Goal: Find specific page/section: Find specific page/section

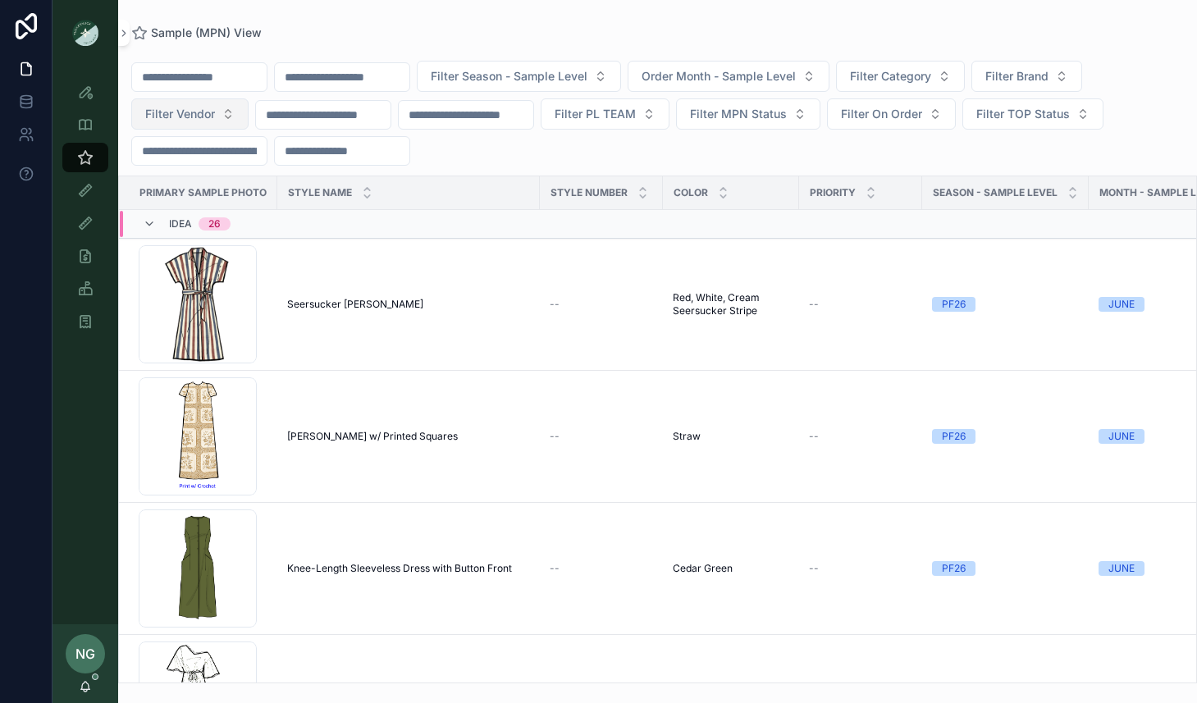
click at [185, 118] on span "Filter Vendor" at bounding box center [180, 114] width 70 height 16
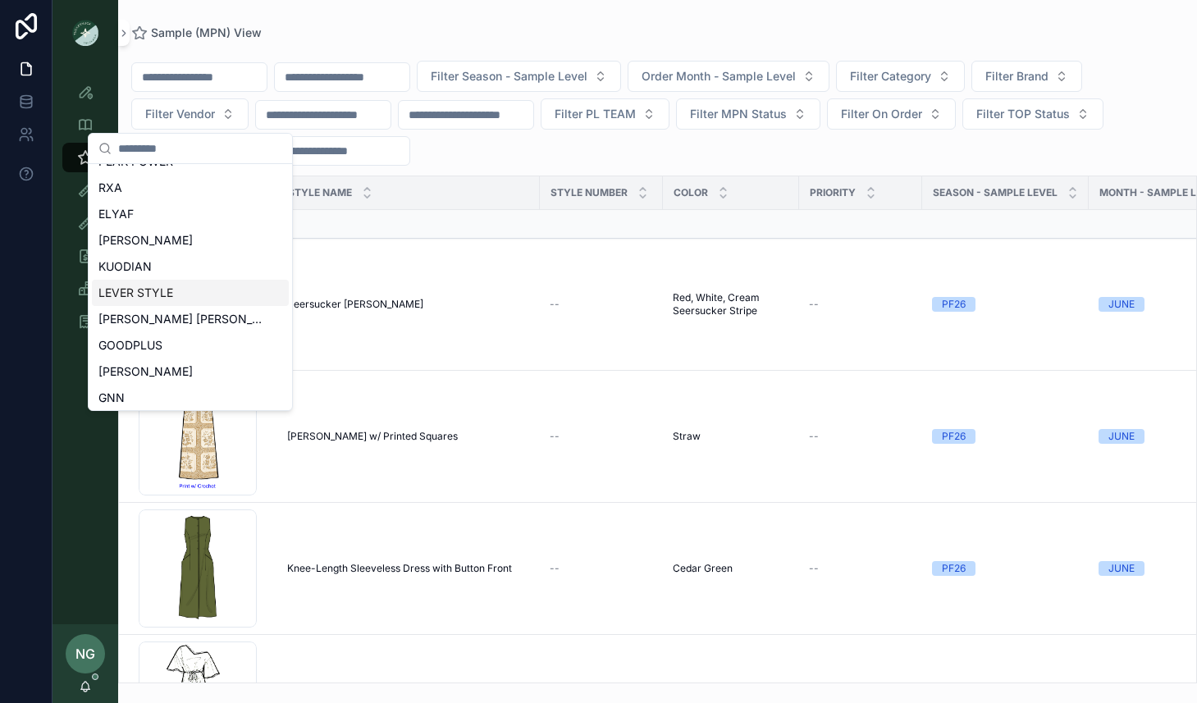
scroll to position [732, 0]
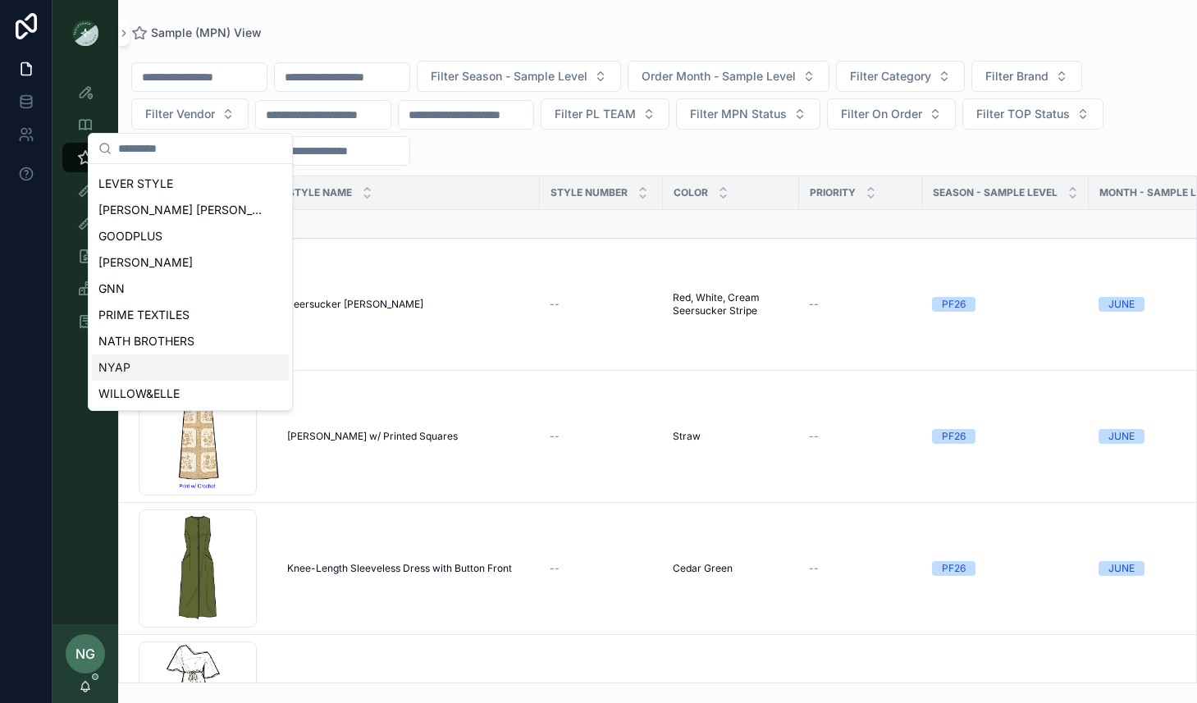
click at [176, 367] on div "NYAP" at bounding box center [190, 367] width 197 height 26
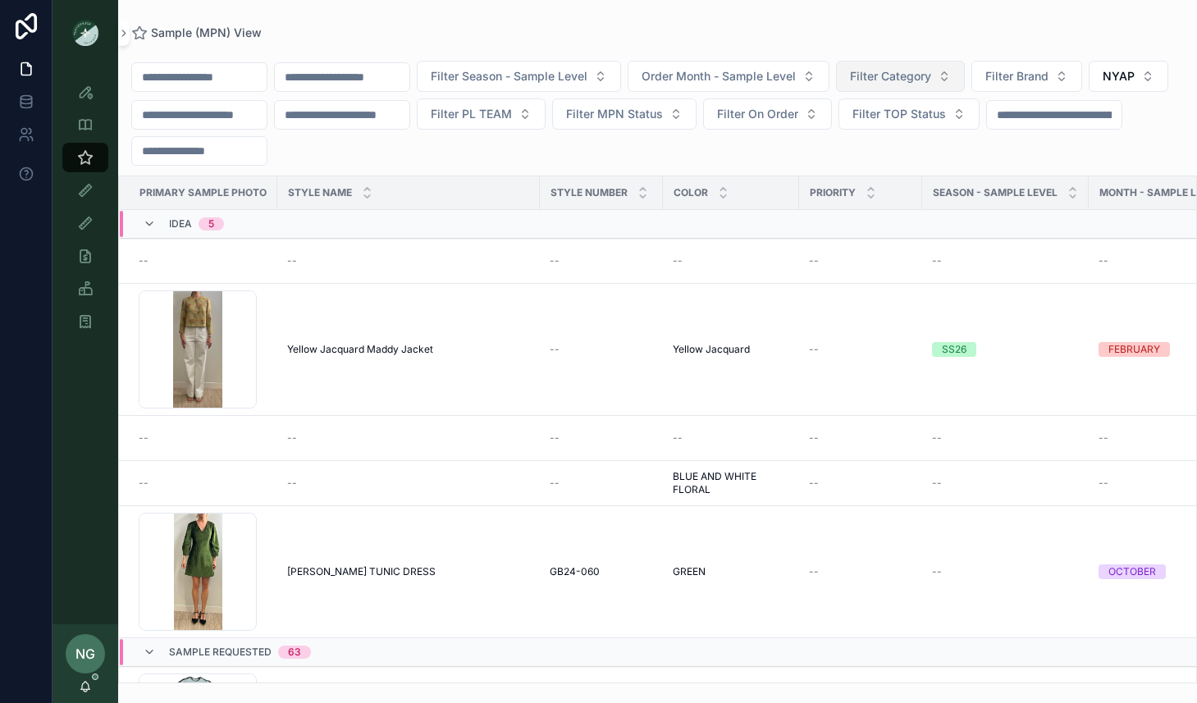
click at [963, 82] on button "Filter Category" at bounding box center [900, 76] width 129 height 31
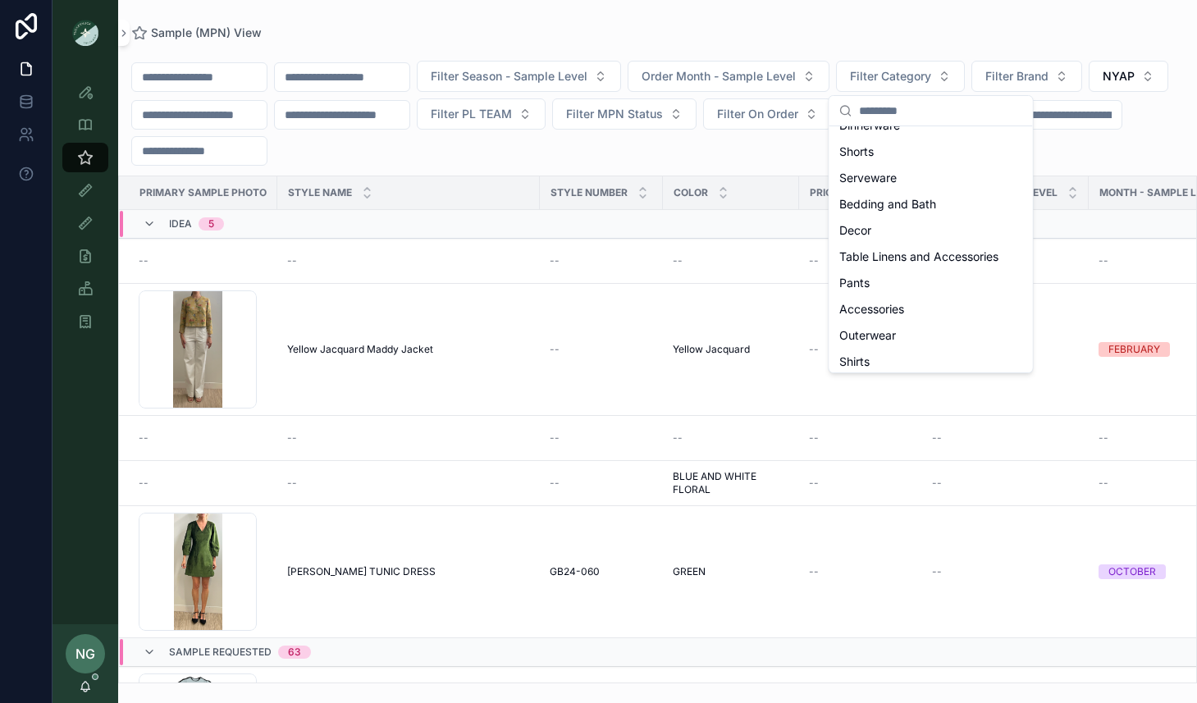
scroll to position [485, 0]
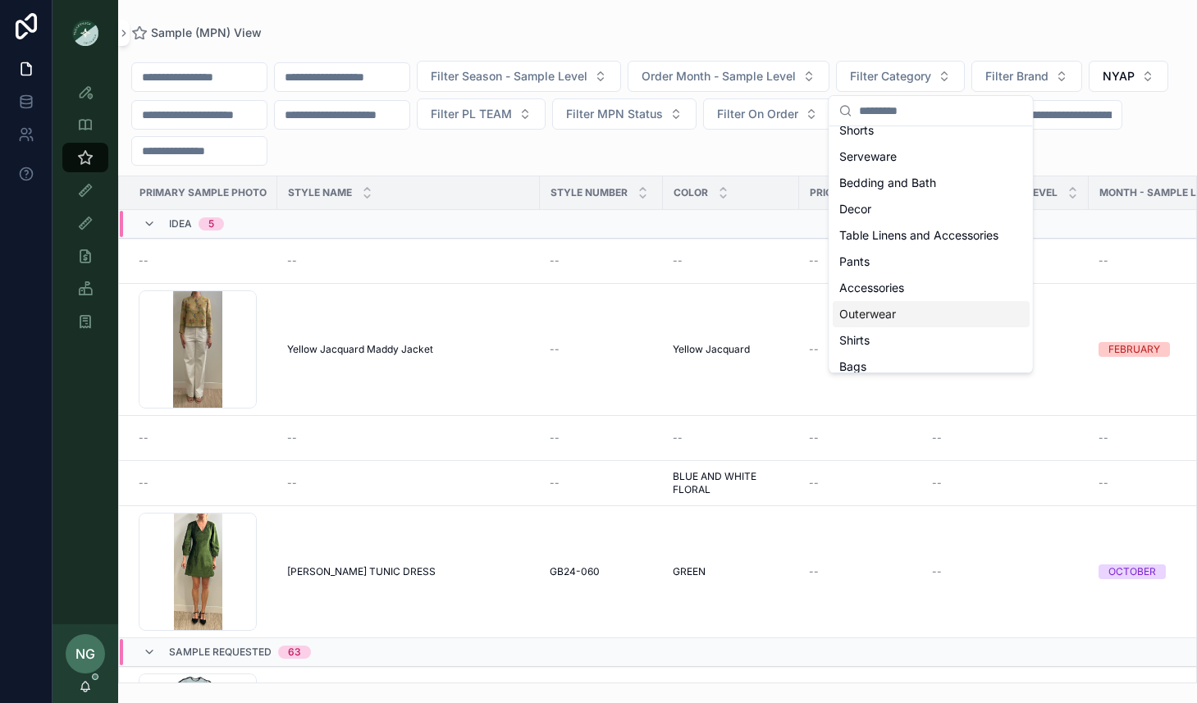
click at [884, 315] on span "Outerwear" at bounding box center [867, 314] width 57 height 16
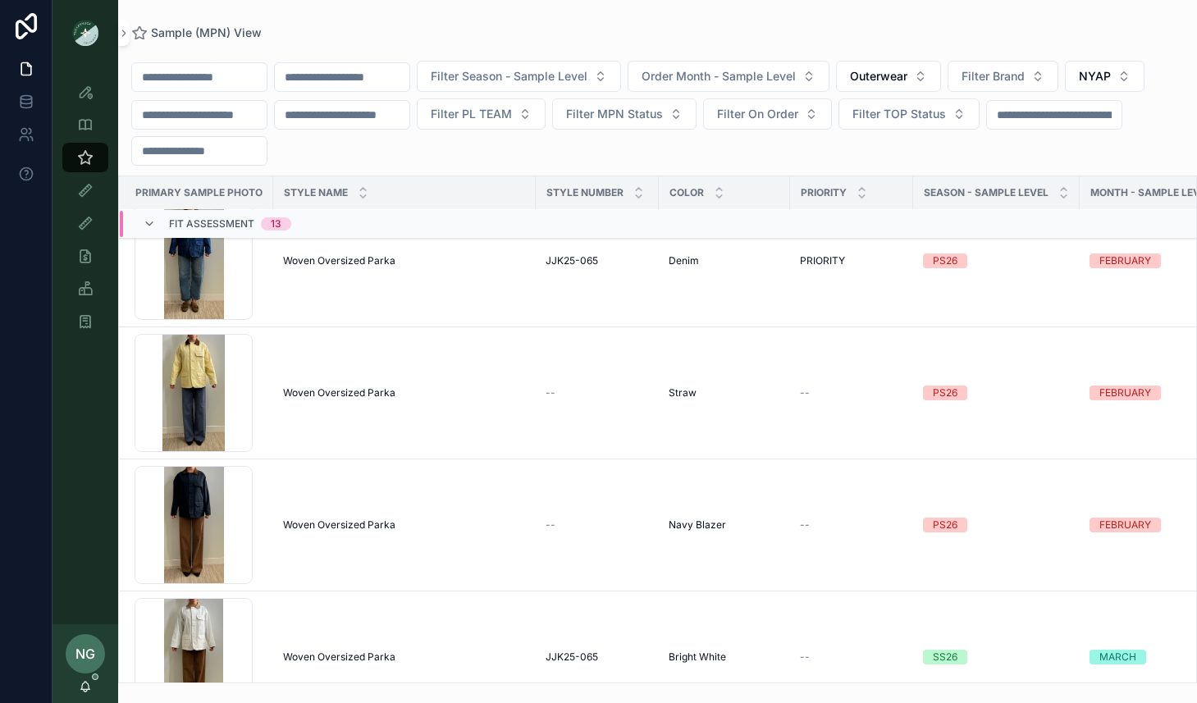
scroll to position [1529, 4]
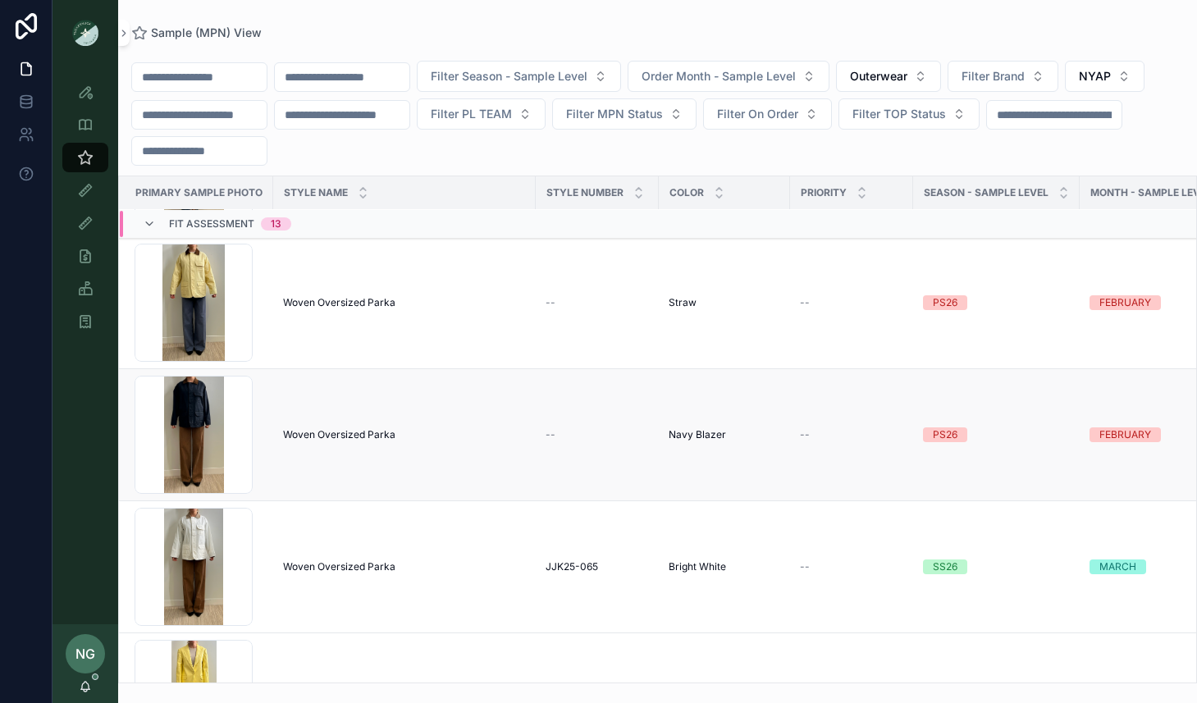
click at [266, 444] on td "Screenshot-2025-09-16-at-10.29.00-AM .png" at bounding box center [194, 435] width 158 height 132
click at [315, 436] on span "Woven Oversized Parka" at bounding box center [339, 434] width 112 height 13
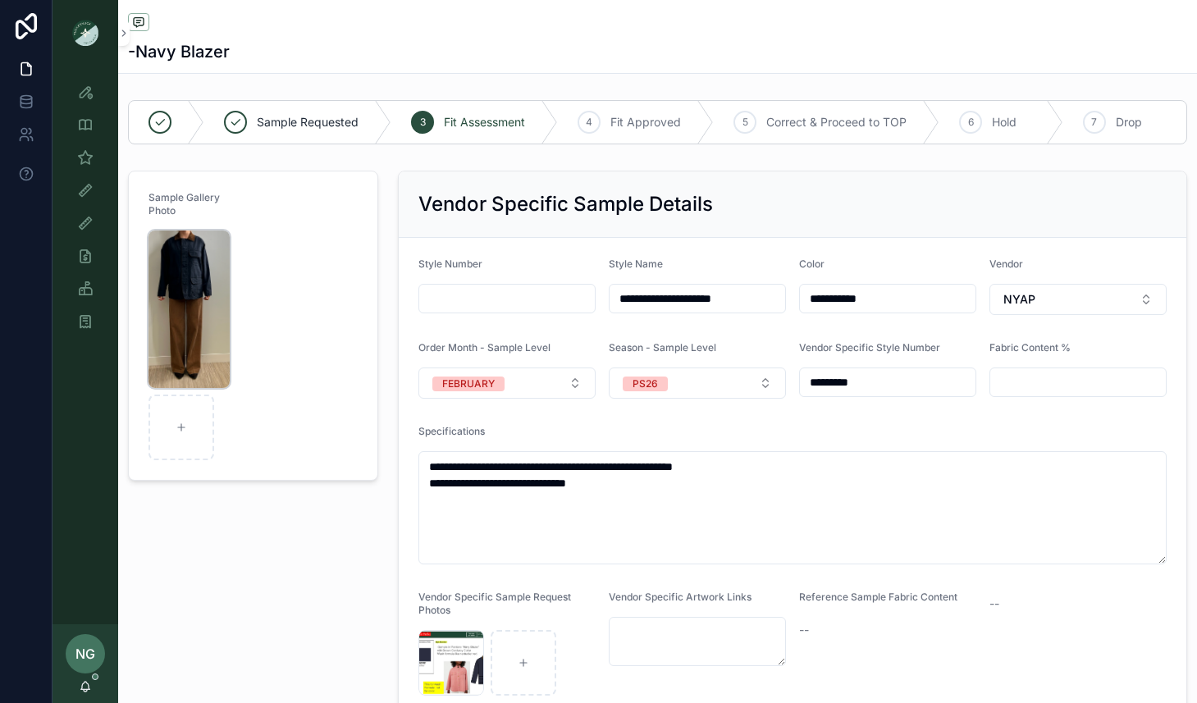
click at [192, 284] on img "scrollable content" at bounding box center [188, 308] width 81 height 157
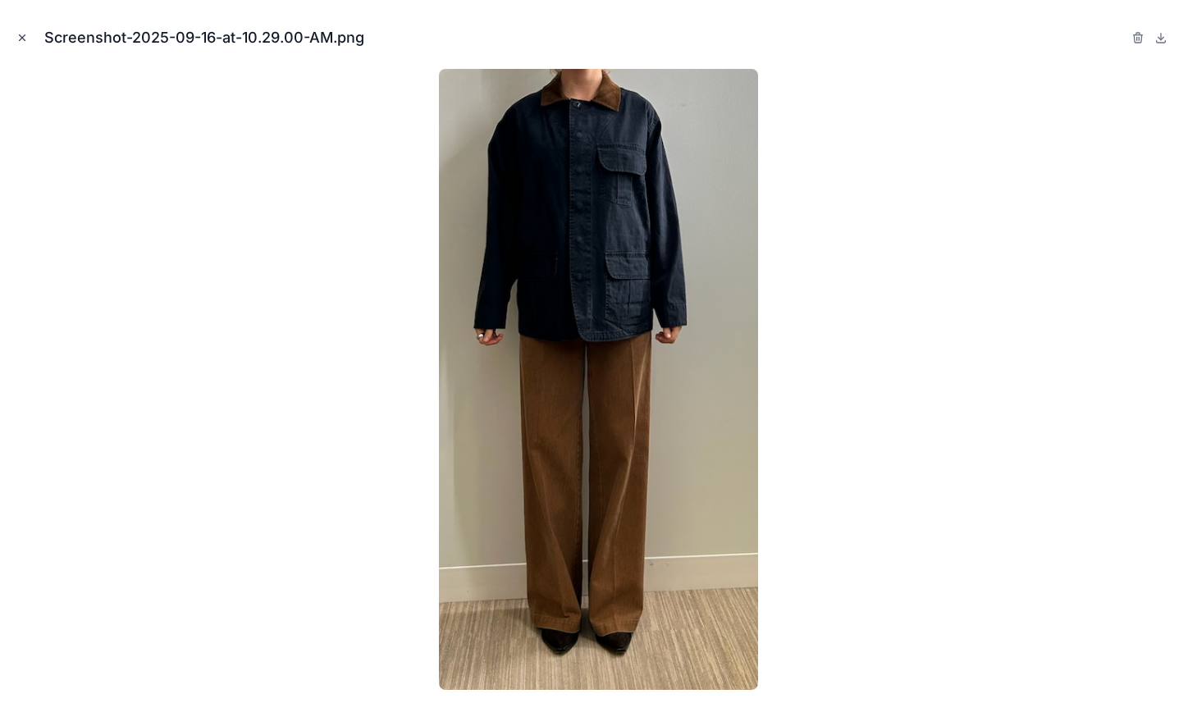
click at [30, 37] on button "Close modal" at bounding box center [22, 38] width 18 height 18
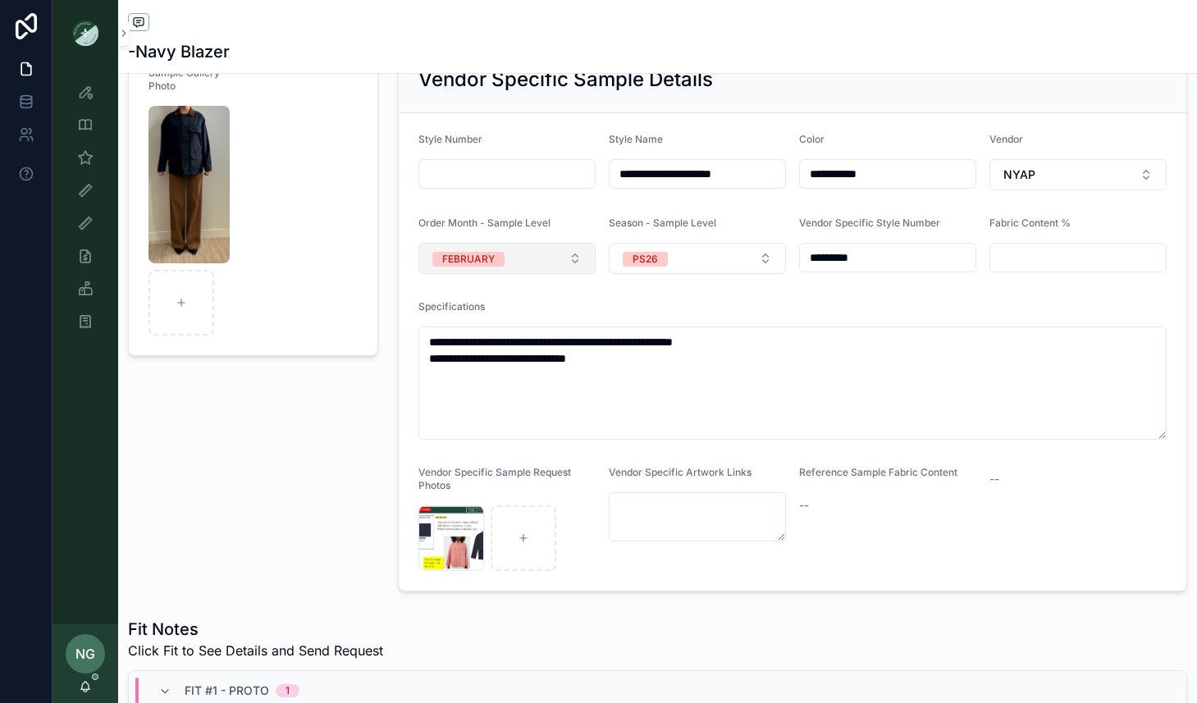
scroll to position [181, 0]
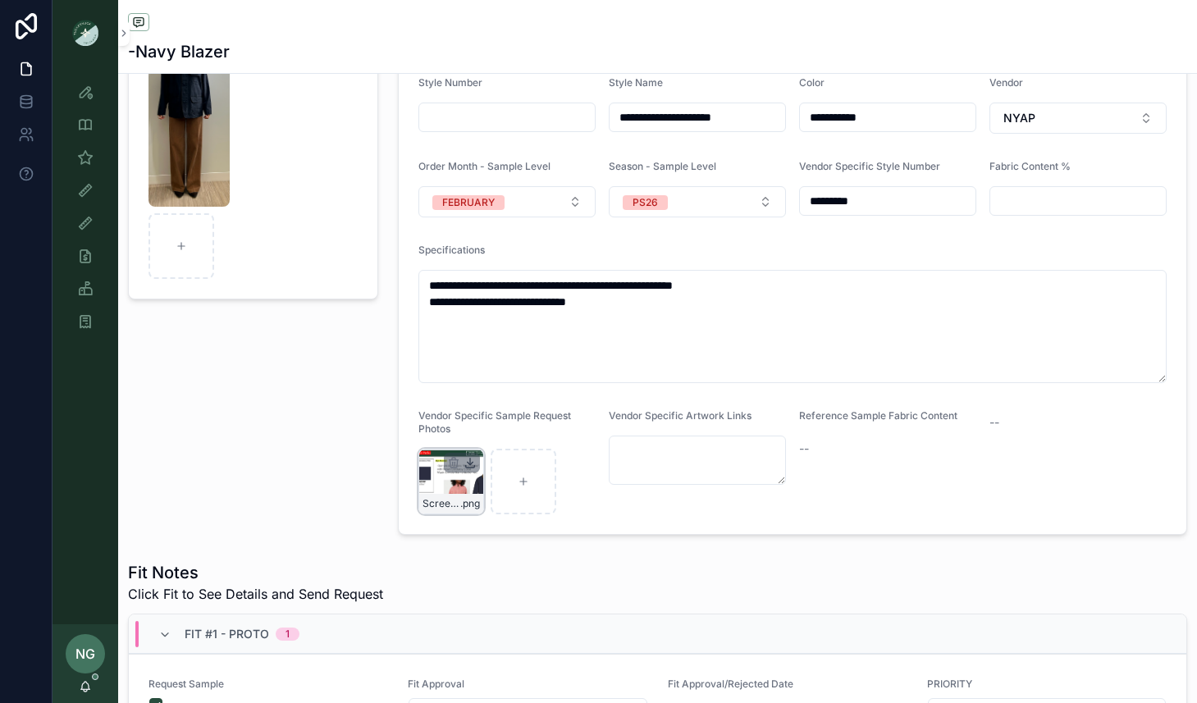
click at [469, 468] on icon "scrollable content" at bounding box center [469, 462] width 13 height 13
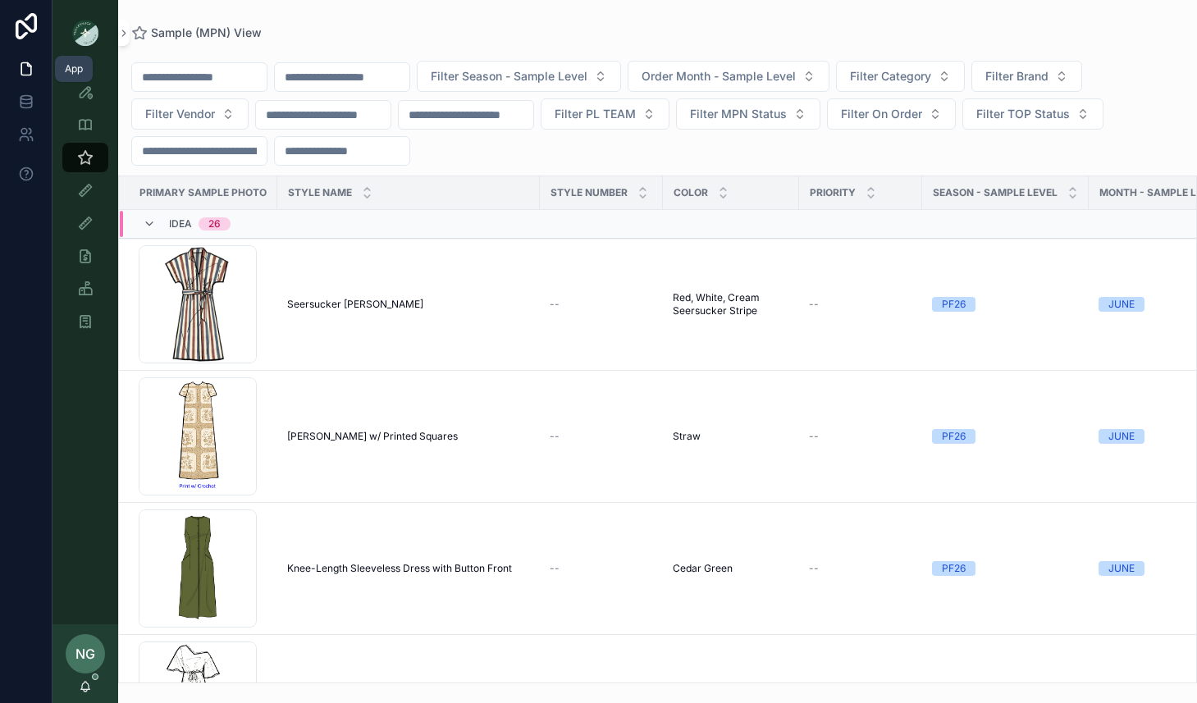
click at [12, 68] on link at bounding box center [26, 68] width 52 height 33
click at [24, 109] on icon at bounding box center [26, 102] width 16 height 16
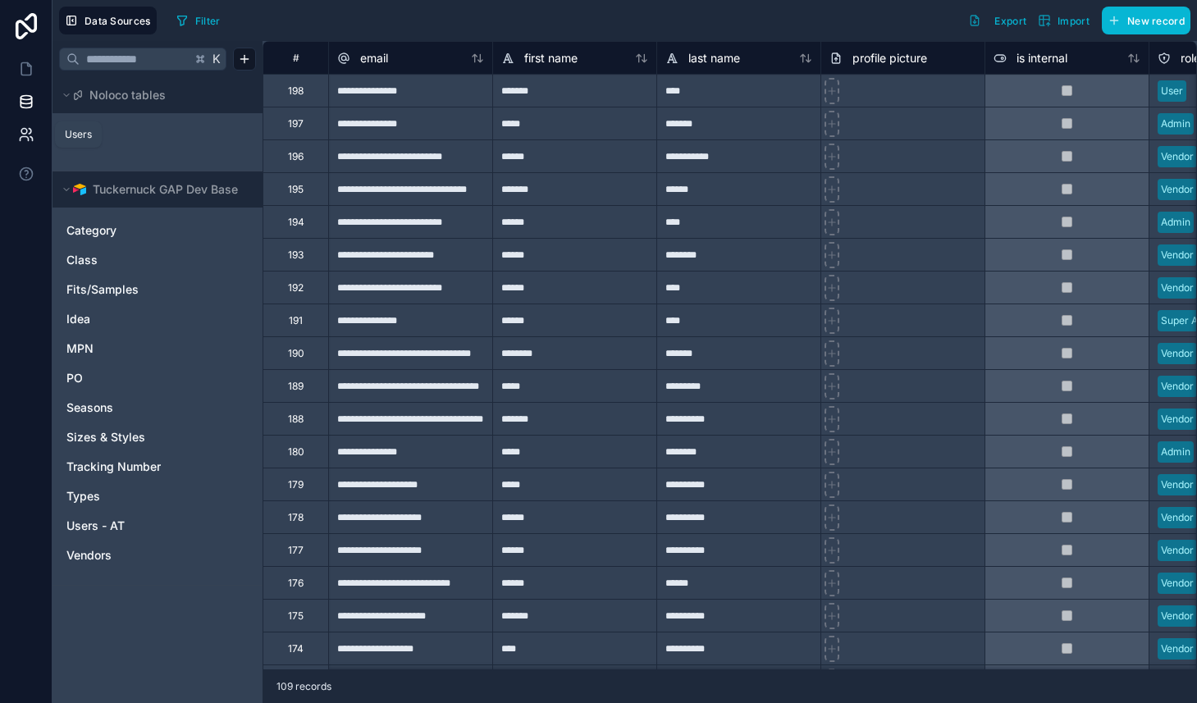
click at [32, 126] on icon at bounding box center [26, 134] width 16 height 16
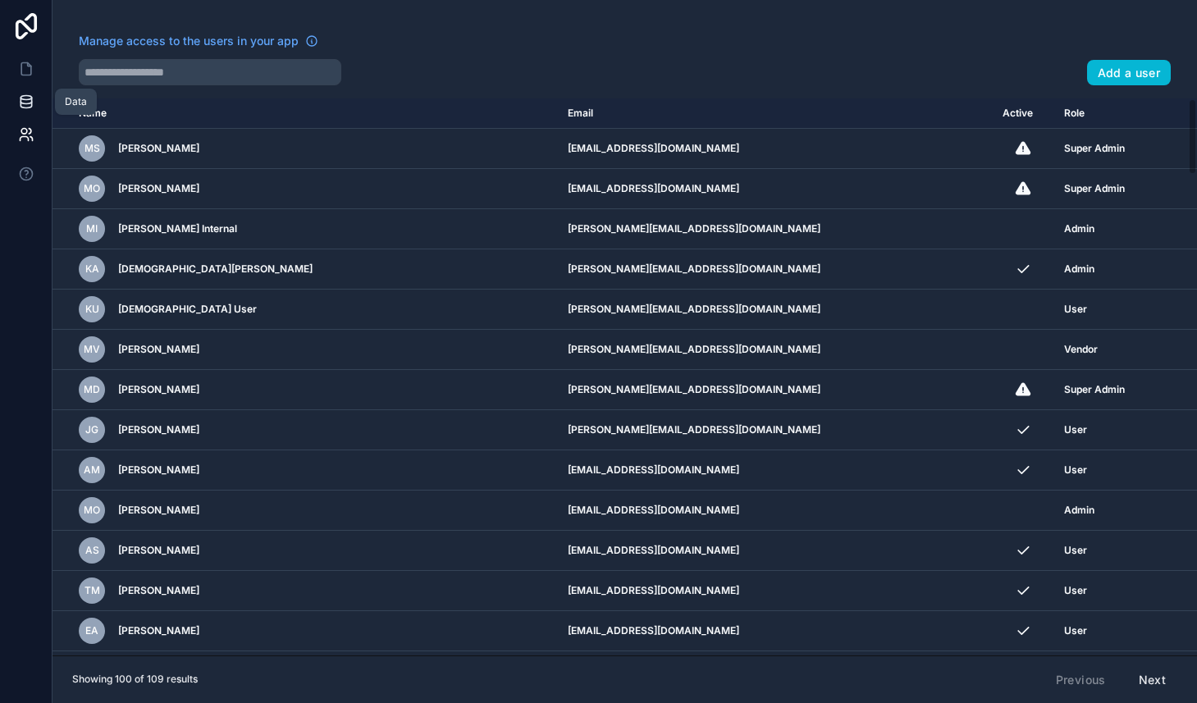
click at [30, 98] on icon at bounding box center [26, 101] width 11 height 7
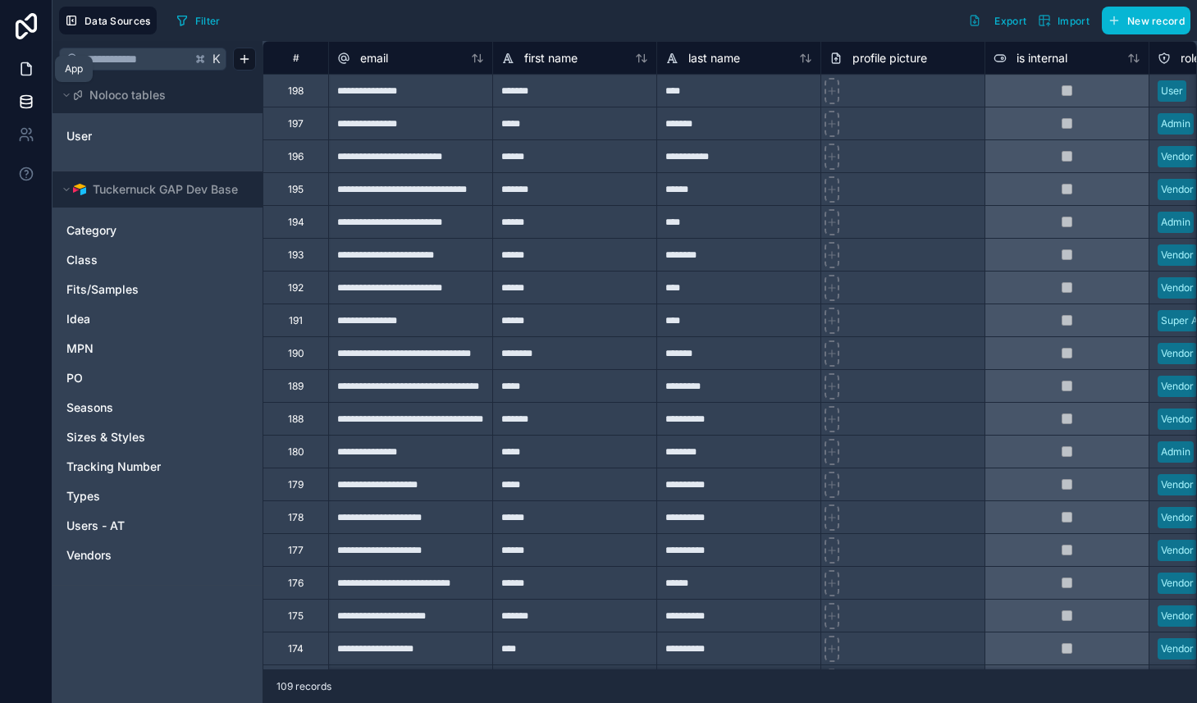
click at [30, 53] on link at bounding box center [26, 68] width 52 height 33
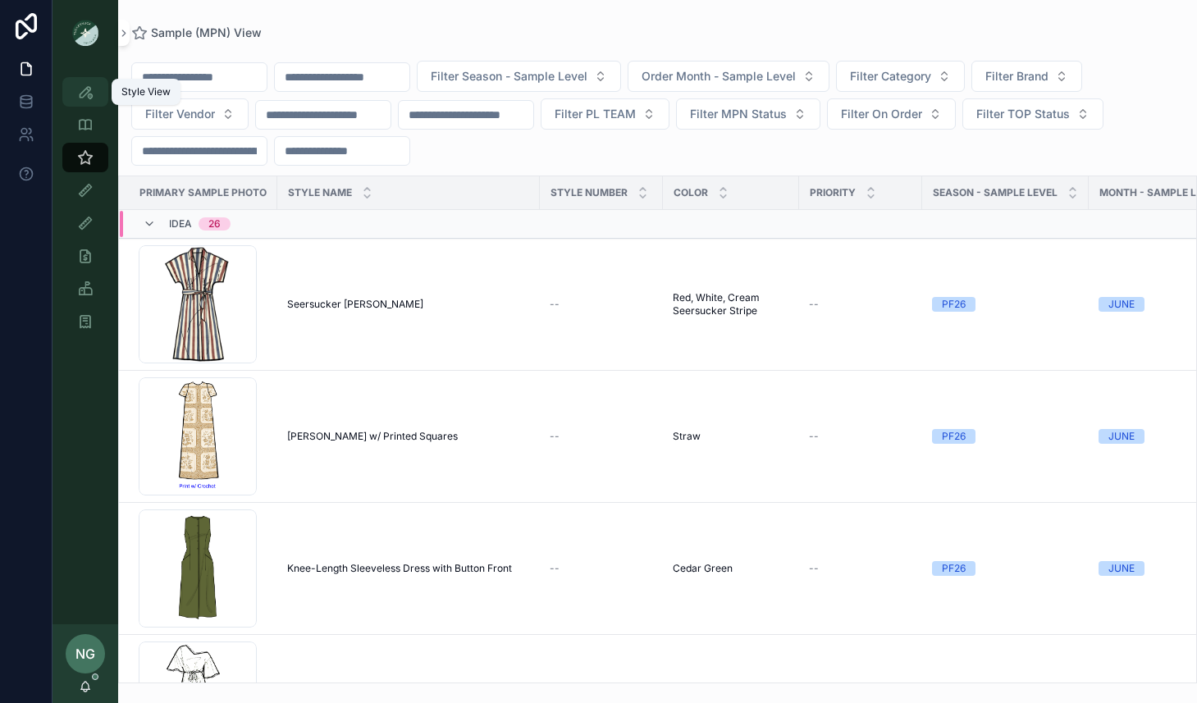
click at [80, 93] on icon "scrollable content" at bounding box center [85, 92] width 16 height 16
